Goal: Transaction & Acquisition: Obtain resource

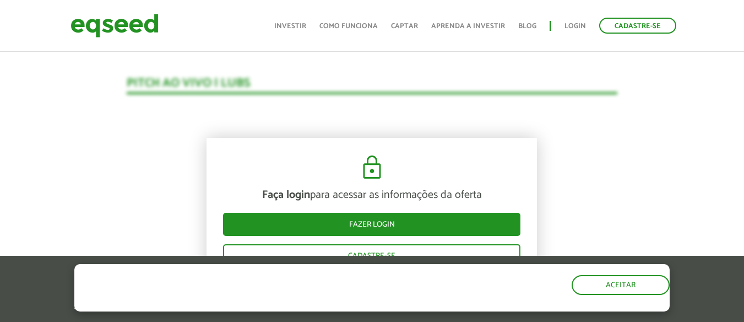
scroll to position [1129, 0]
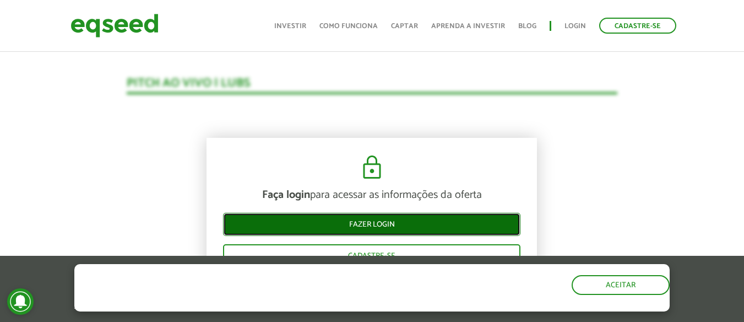
click at [362, 220] on link "Fazer login" at bounding box center [371, 224] width 297 height 23
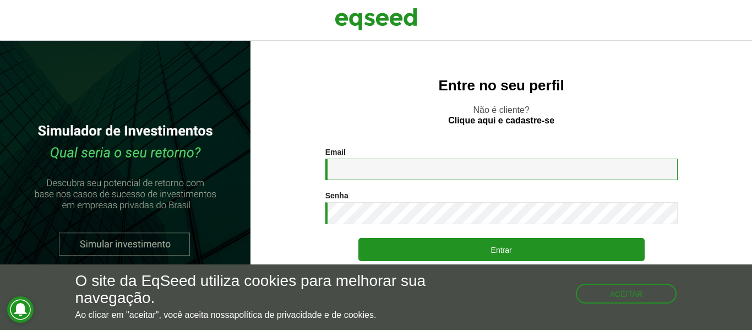
click at [389, 173] on input "Email *" at bounding box center [501, 169] width 352 height 21
type input "**********"
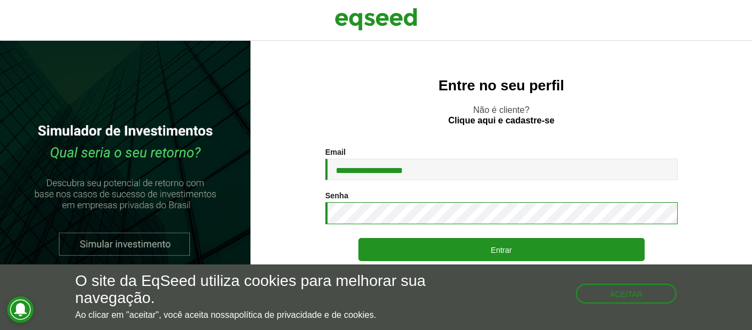
click at [358, 238] on button "Entrar" at bounding box center [501, 249] width 286 height 23
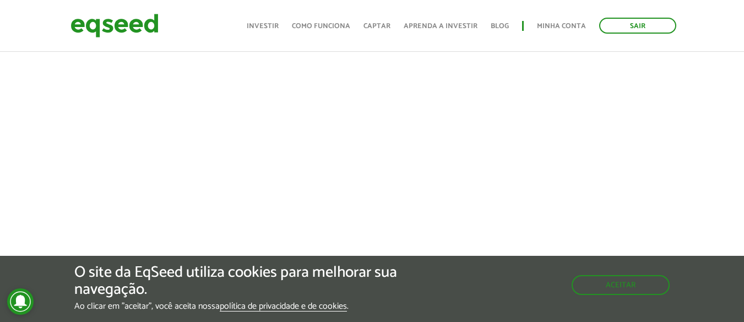
scroll to position [485, 0]
click at [609, 279] on button "Aceitar" at bounding box center [622, 284] width 96 height 18
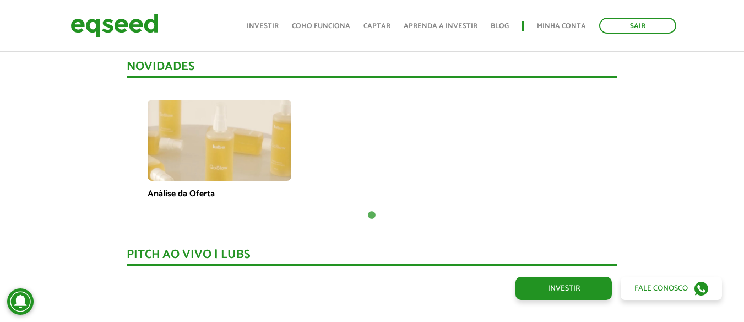
scroll to position [797, 0]
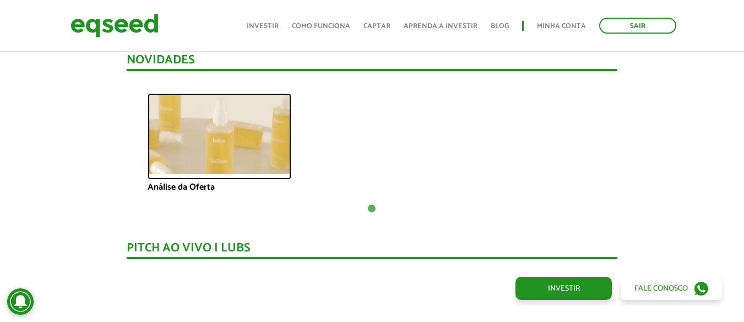
click at [213, 135] on img at bounding box center [220, 133] width 144 height 81
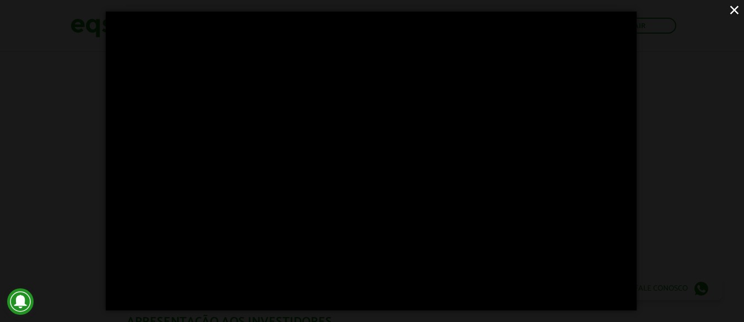
scroll to position [1063, 0]
click at [735, 8] on button "×" at bounding box center [734, 9] width 19 height 19
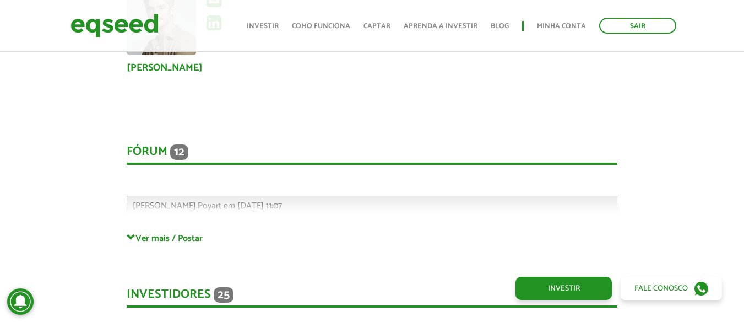
scroll to position [2892, 0]
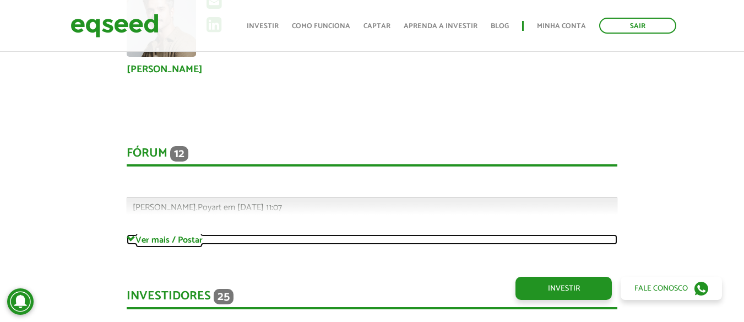
click at [153, 241] on link "Ver mais / Postar" at bounding box center [372, 239] width 491 height 10
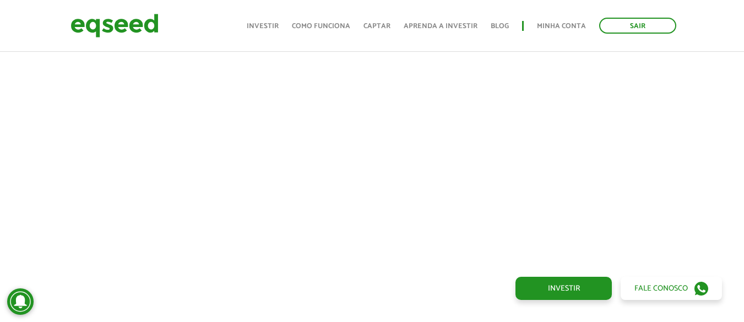
scroll to position [355, 0]
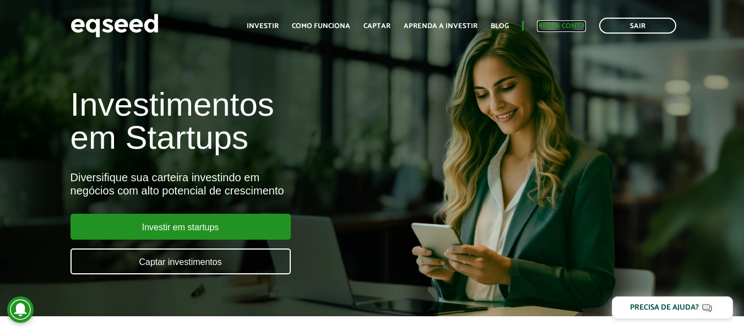
click at [545, 24] on link "Minha conta" at bounding box center [561, 26] width 49 height 7
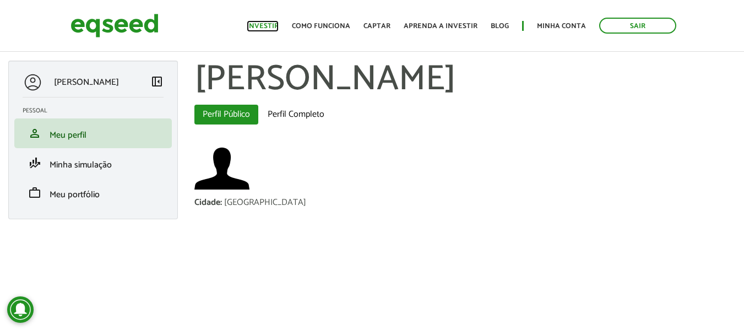
click at [273, 24] on link "Investir" at bounding box center [263, 26] width 32 height 7
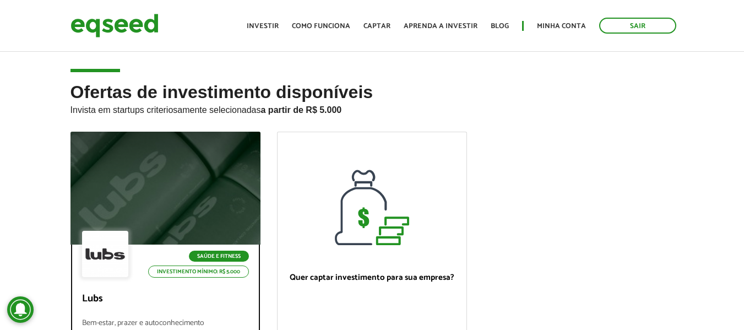
click at [139, 178] on div at bounding box center [165, 188] width 228 height 135
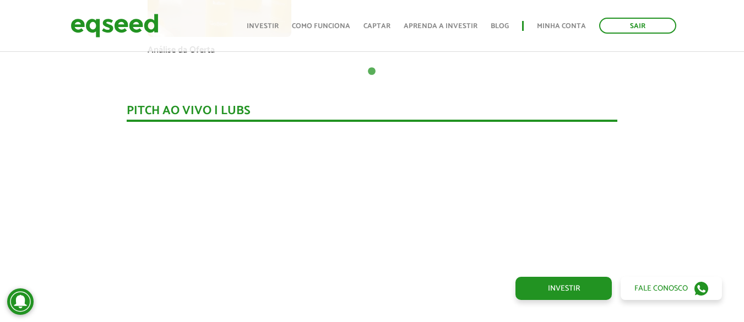
scroll to position [948, 0]
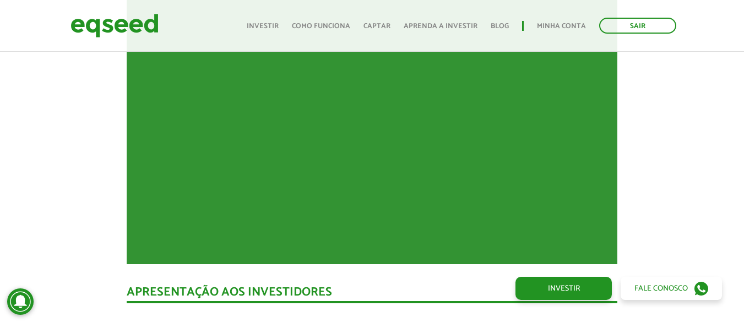
scroll to position [1058, 0]
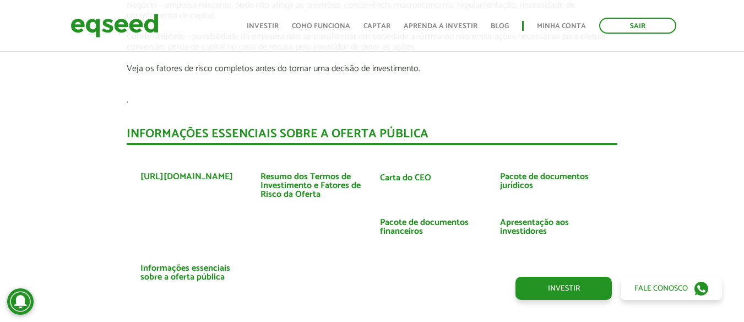
scroll to position [2522, 0]
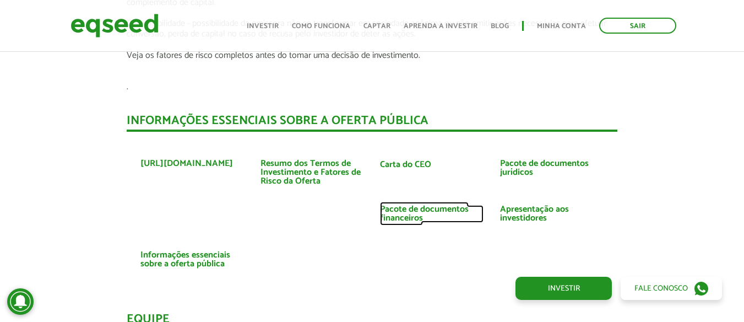
click at [434, 209] on link "Pacote de documentos financeiros" at bounding box center [432, 214] width 104 height 18
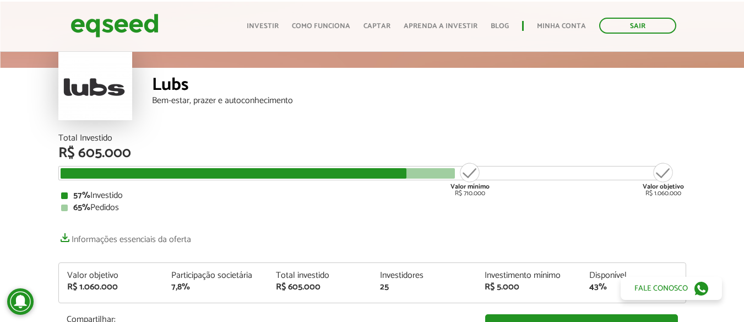
scroll to position [0, 0]
